Goal: Contribute content

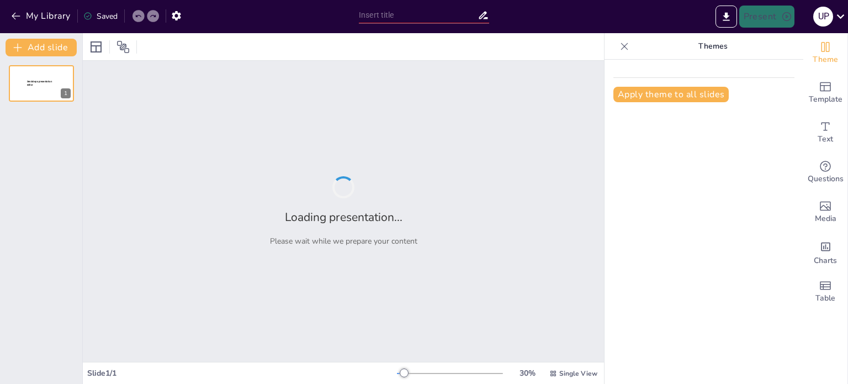
type input "Definición de Sostenibilidad: Fundamentos y Perspectivas"
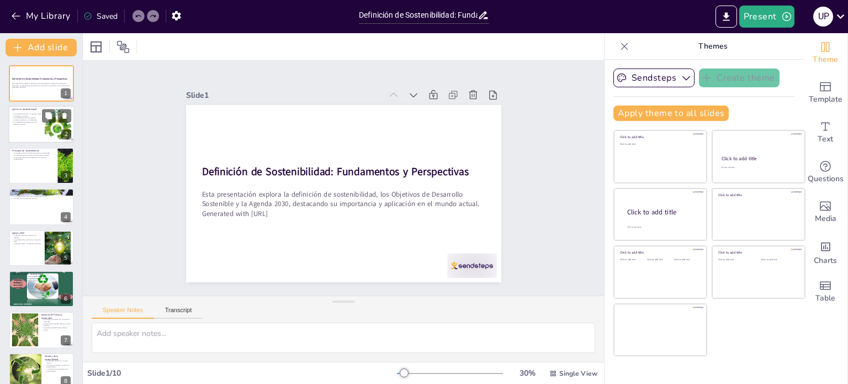
click at [34, 124] on p "La sostenibilidad es esencial para el bienestar humano." at bounding box center [27, 123] width 30 height 4
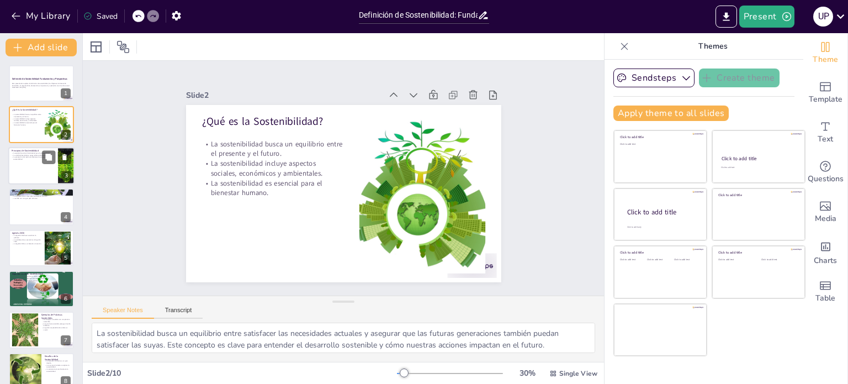
click at [44, 167] on div at bounding box center [41, 166] width 66 height 38
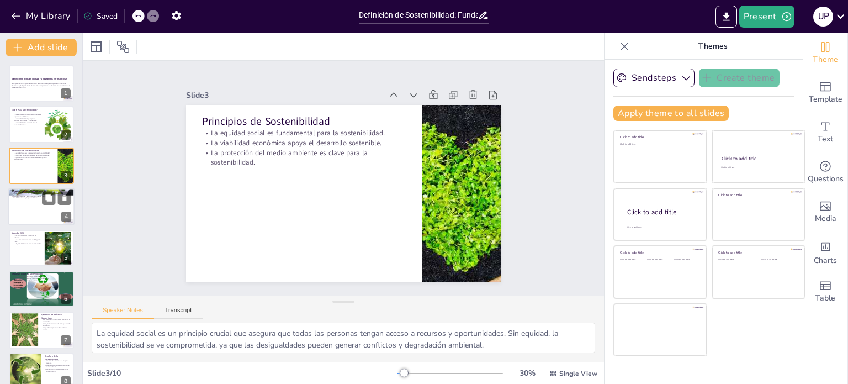
click at [36, 209] on div at bounding box center [41, 207] width 66 height 38
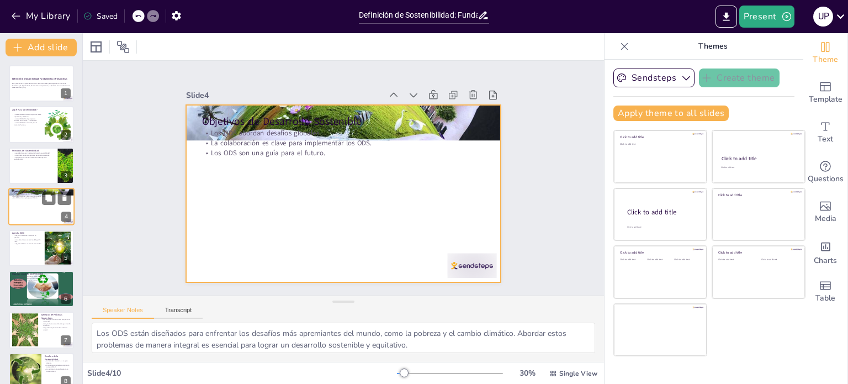
click at [35, 205] on div at bounding box center [41, 207] width 66 height 38
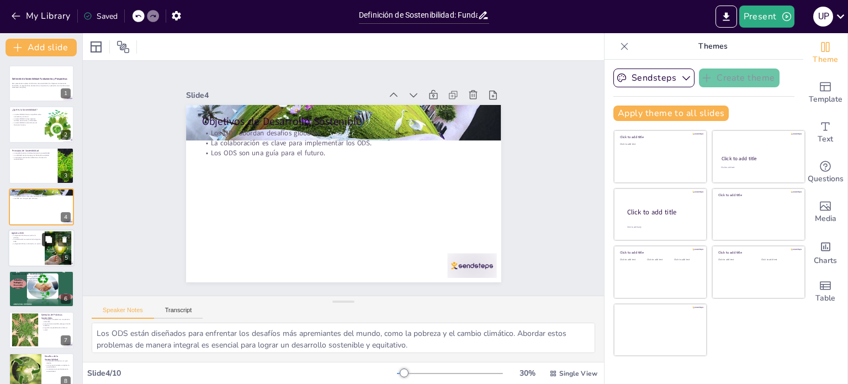
click at [43, 237] on button at bounding box center [48, 239] width 13 height 13
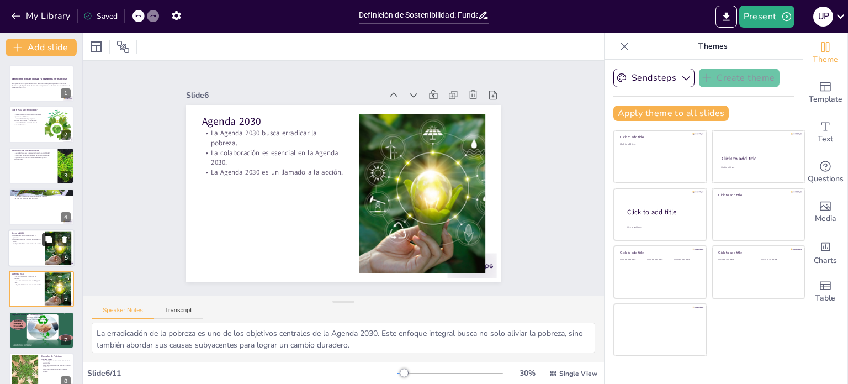
scroll to position [68, 0]
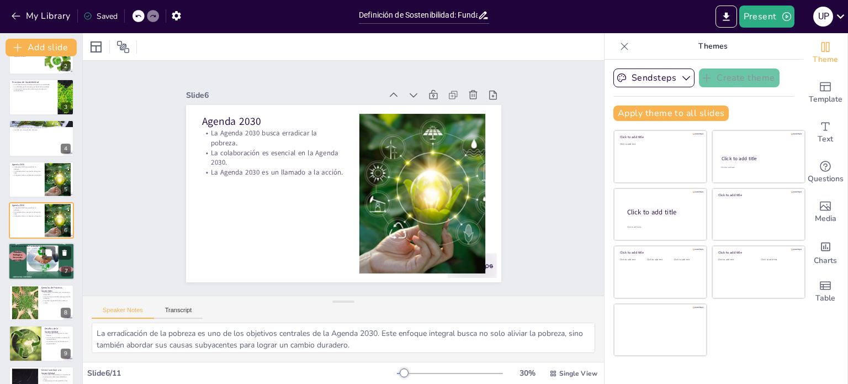
click at [26, 253] on div at bounding box center [41, 261] width 66 height 50
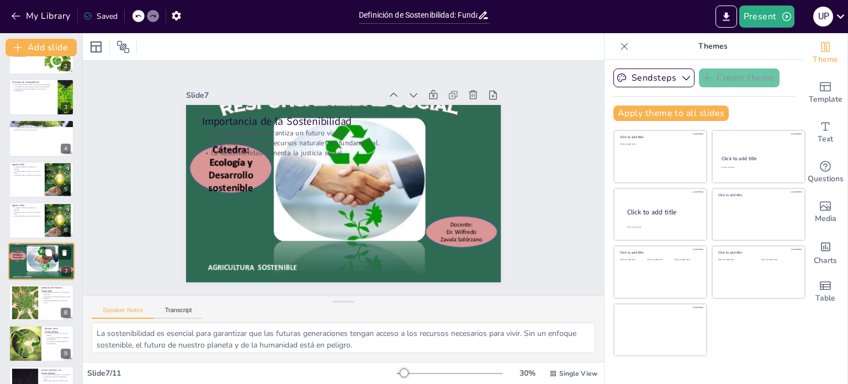
scroll to position [110, 0]
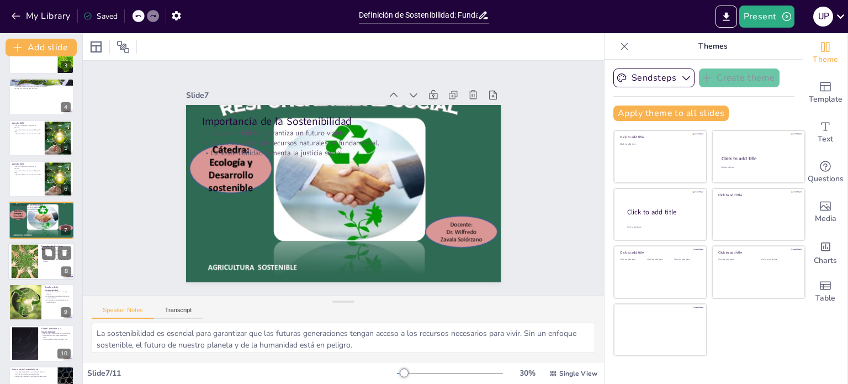
click at [33, 271] on div at bounding box center [25, 261] width 49 height 34
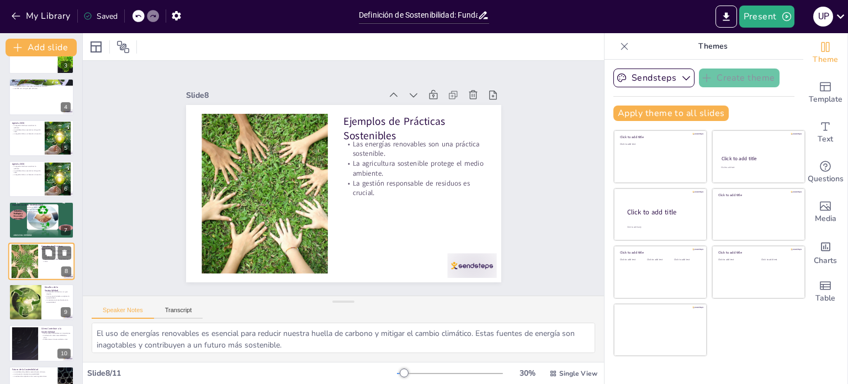
scroll to position [138, 0]
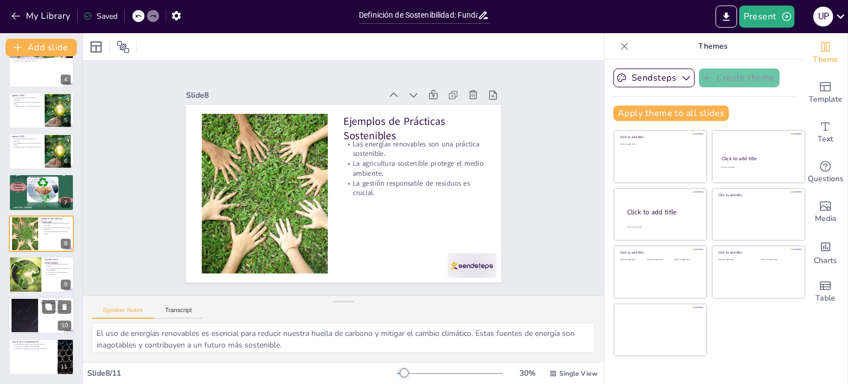
click at [31, 306] on div at bounding box center [25, 316] width 60 height 34
type textarea "Las acciones individuales, aunque pequeñas, son fundamentales para lograr un ca…"
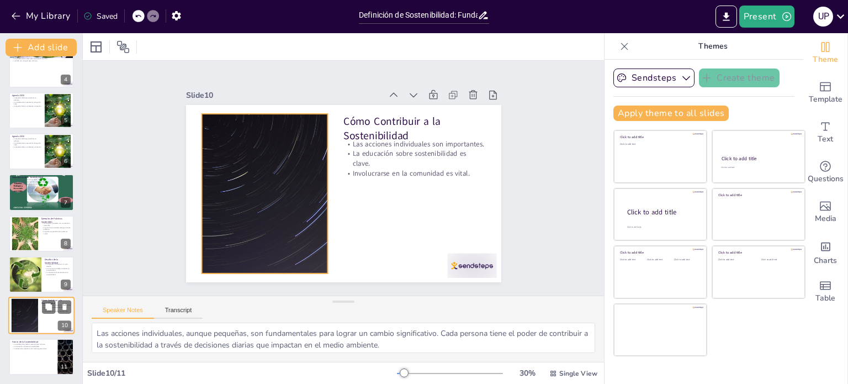
click at [15, 320] on div at bounding box center [25, 316] width 60 height 34
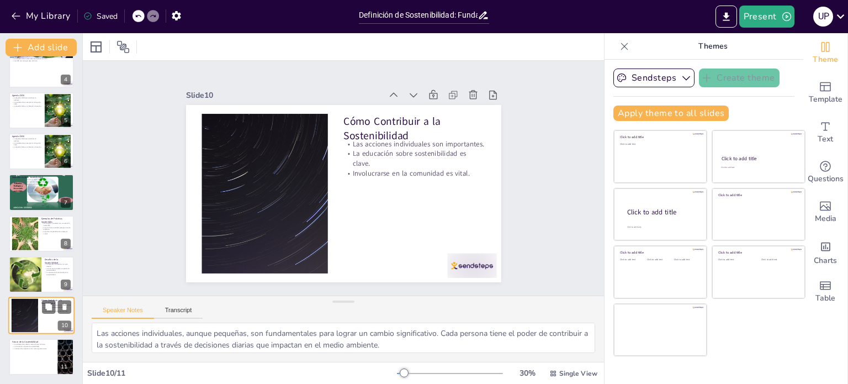
scroll to position [137, 0]
